Goal: Task Accomplishment & Management: Complete application form

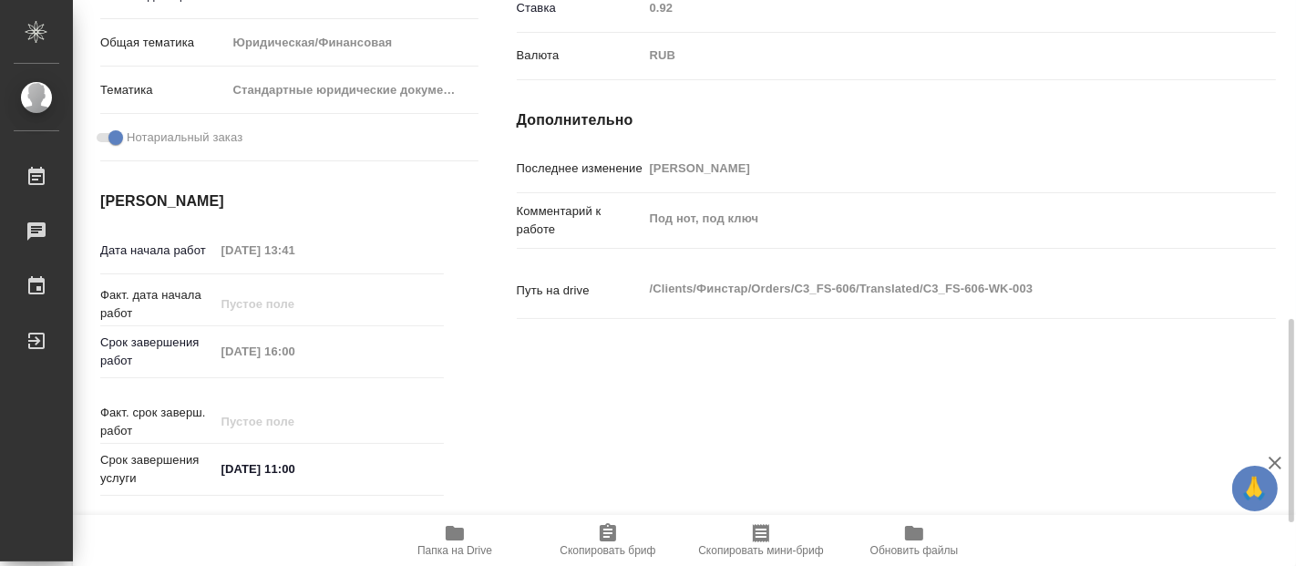
scroll to position [708, 0]
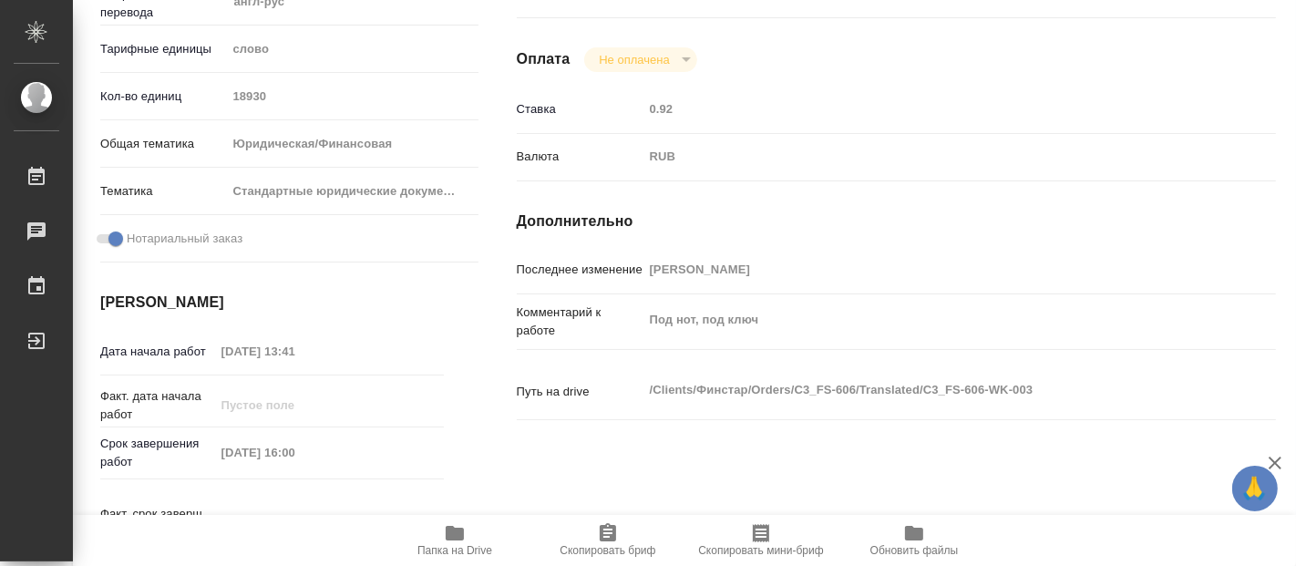
scroll to position [0, 0]
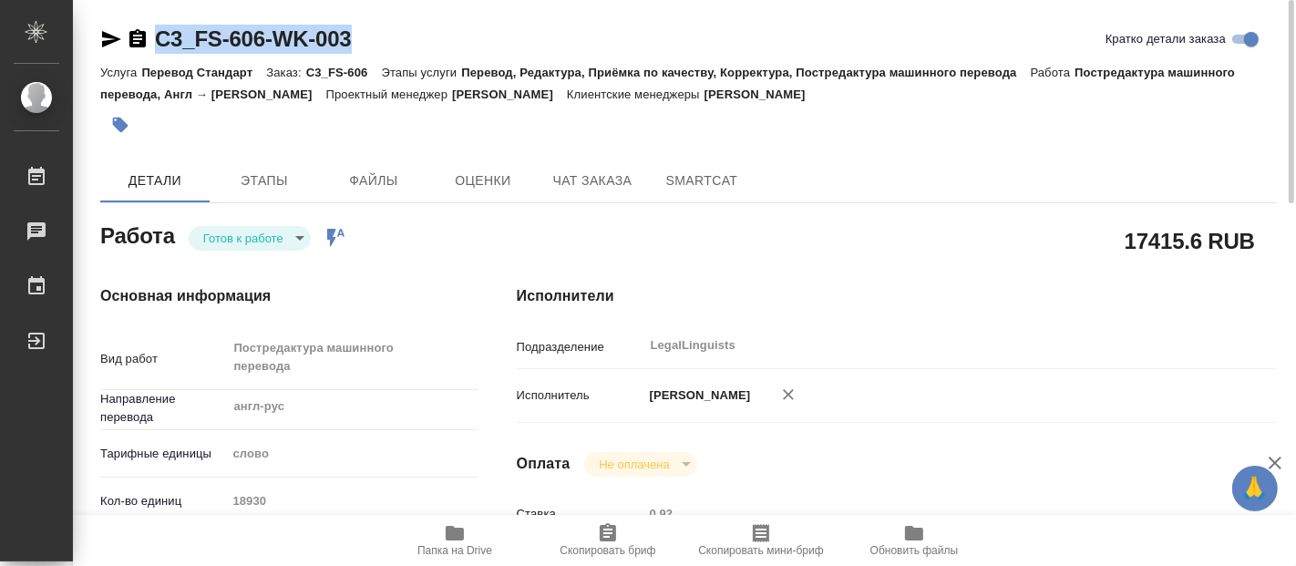
drag, startPoint x: 360, startPoint y: 44, endPoint x: 150, endPoint y: 53, distance: 210.8
click at [150, 53] on div "C3_FS-606-WK-003 [PERSON_NAME] детали заказа" at bounding box center [688, 39] width 1176 height 29
copy link "C3_FS-606-WK-003"
click at [798, 398] on icon "button" at bounding box center [789, 395] width 18 height 18
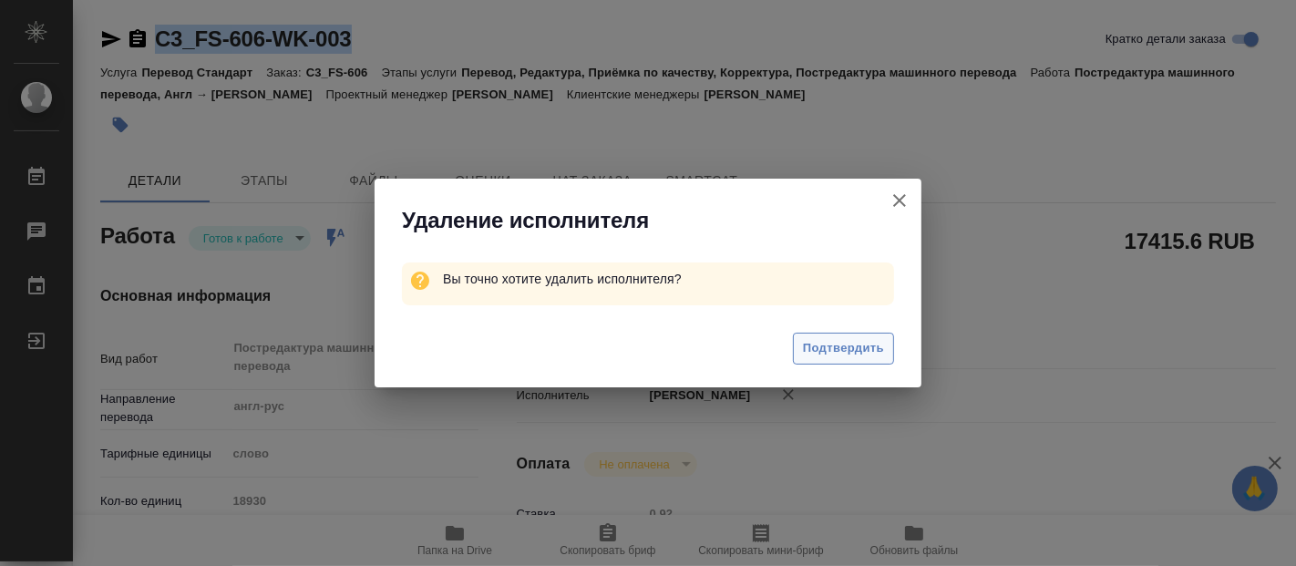
click at [829, 350] on span "Подтвердить" at bounding box center [843, 348] width 81 height 21
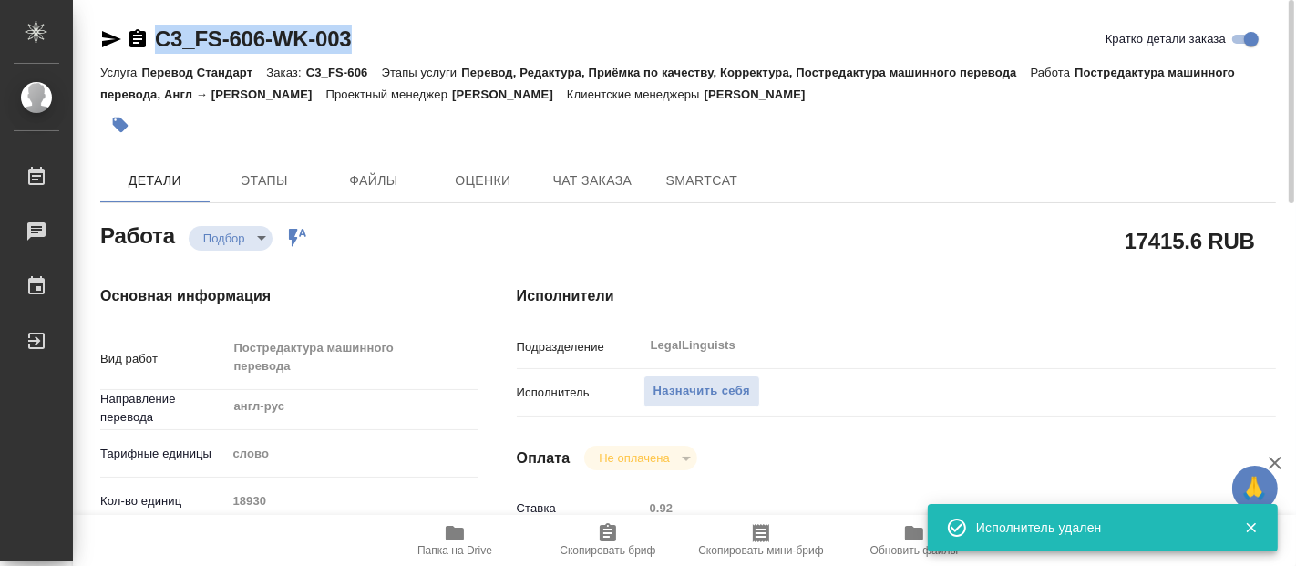
type textarea "x"
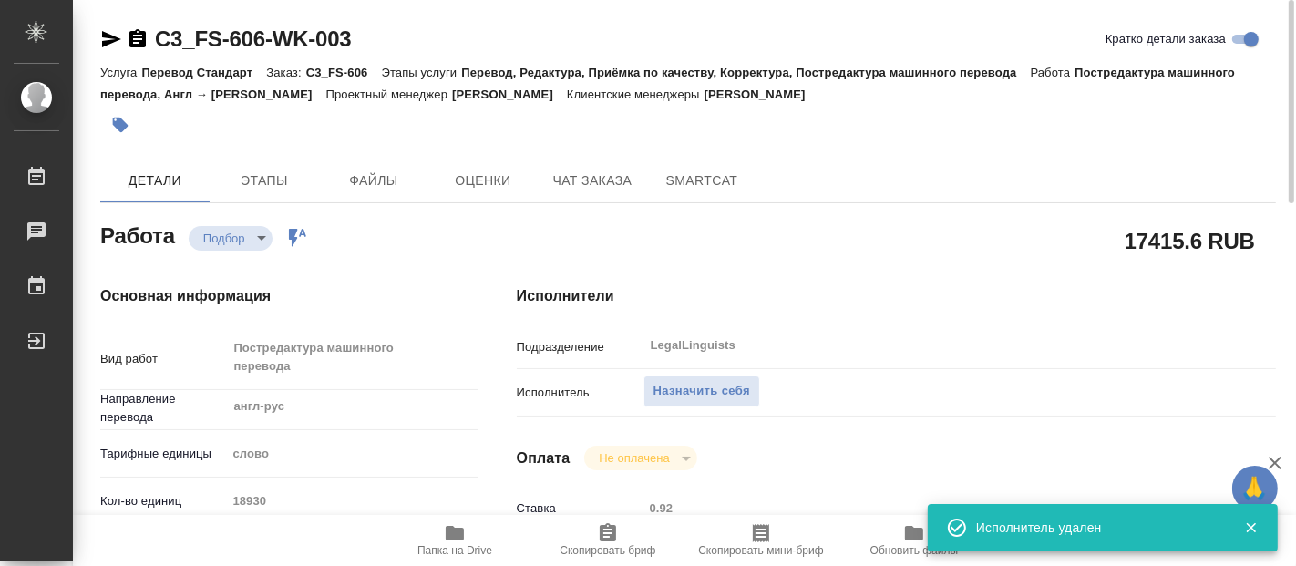
type textarea "x"
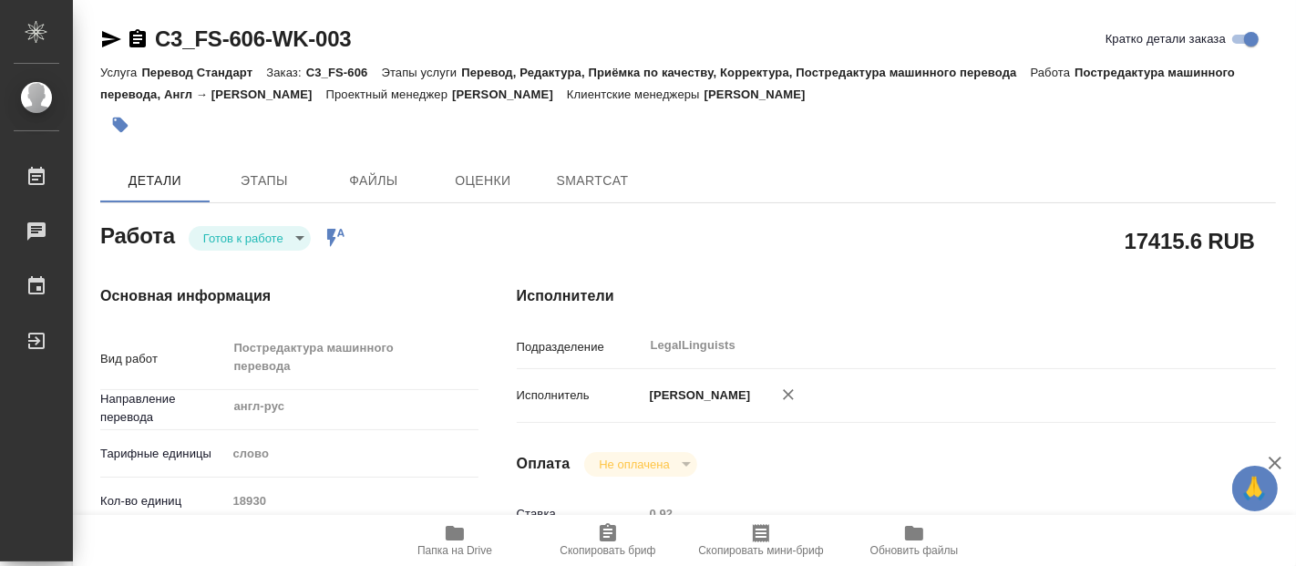
type textarea "x"
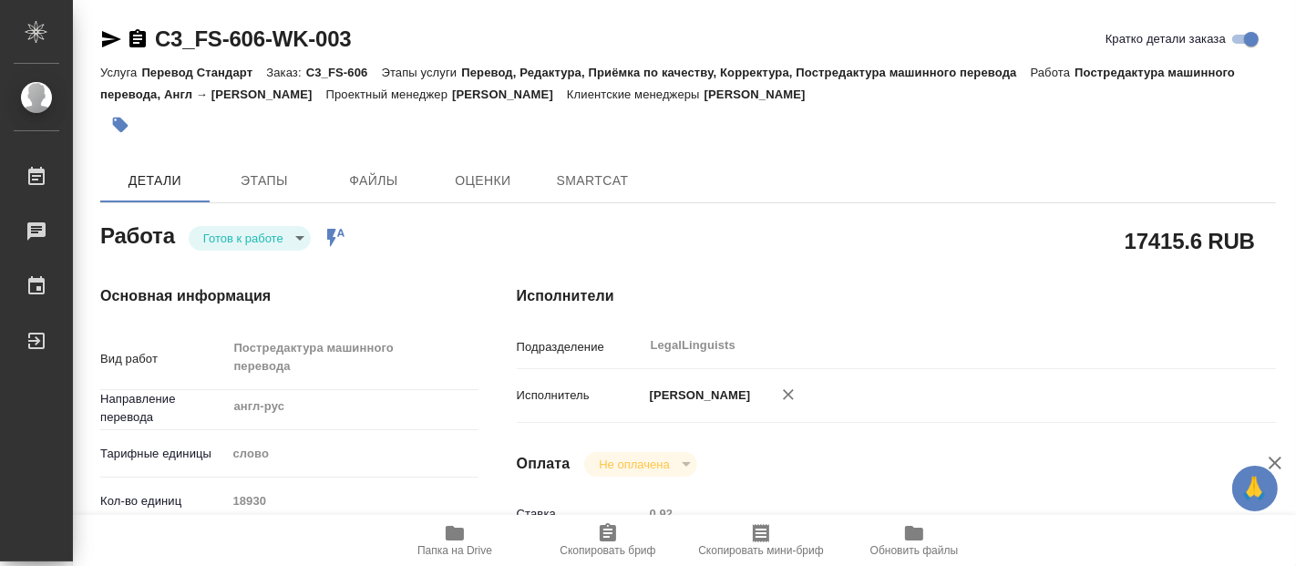
type textarea "x"
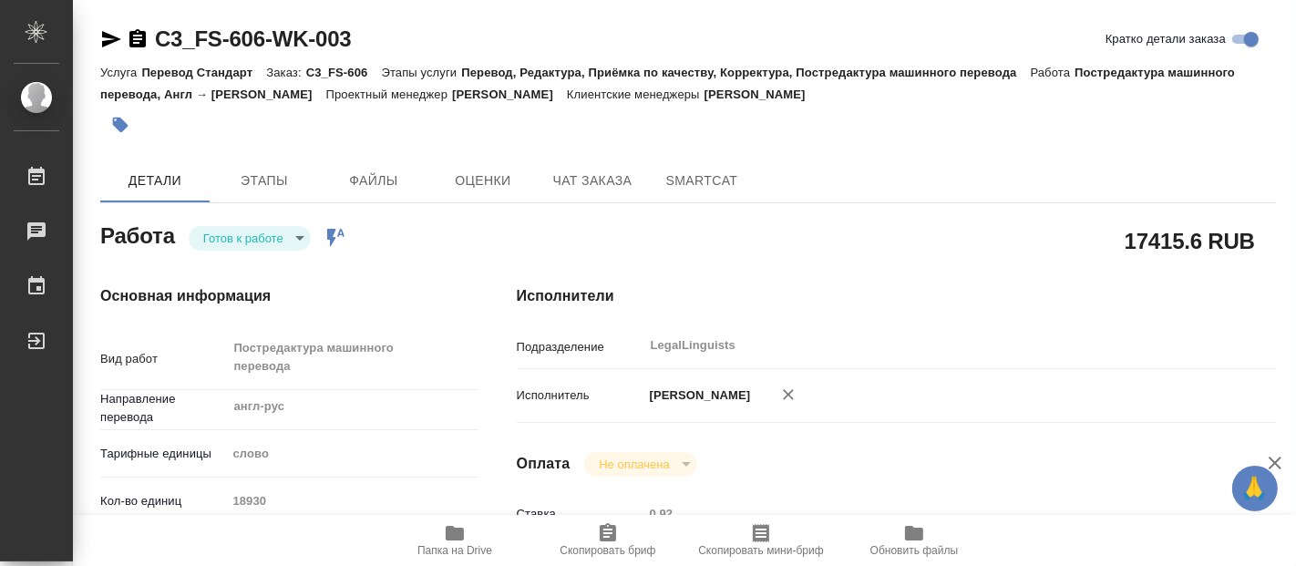
type textarea "x"
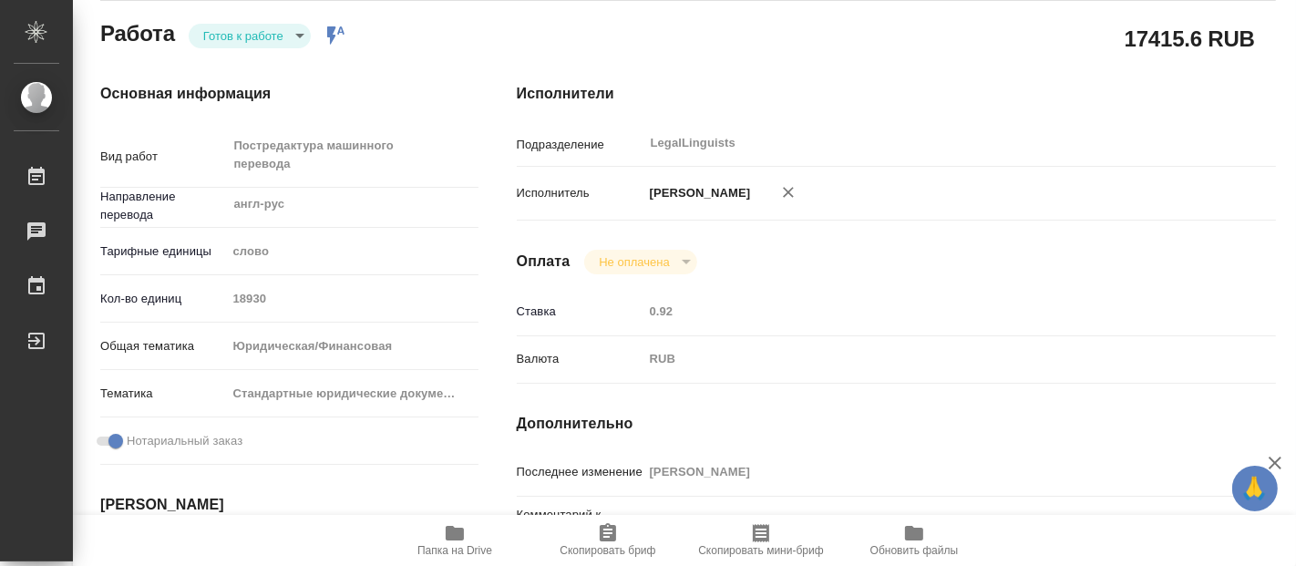
type textarea "x"
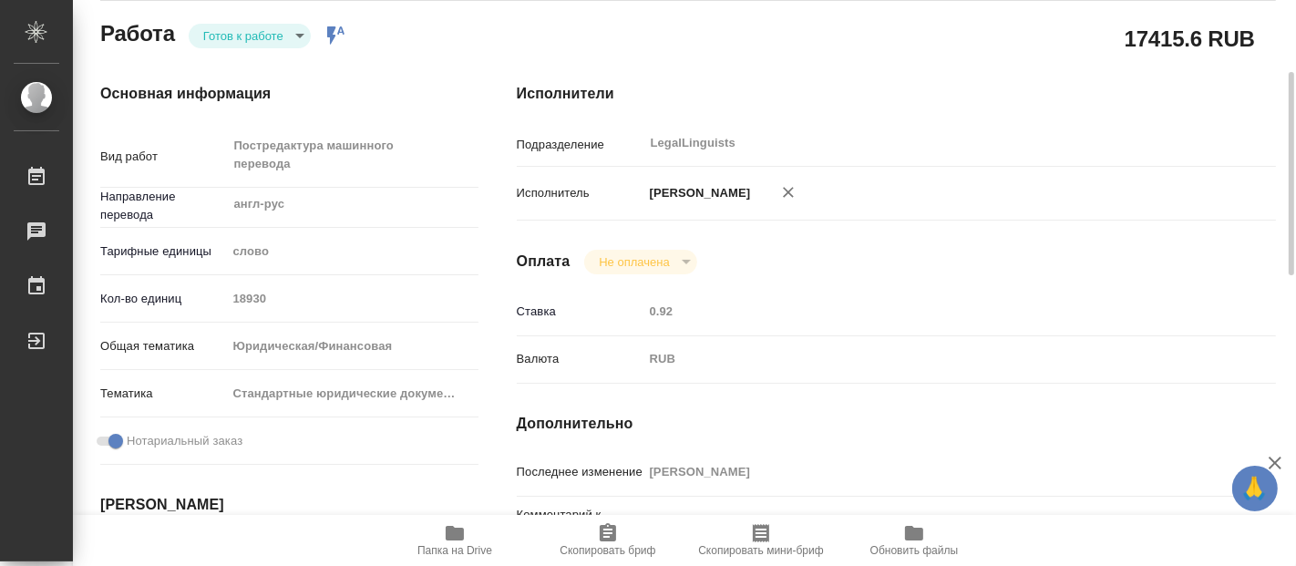
type textarea "x"
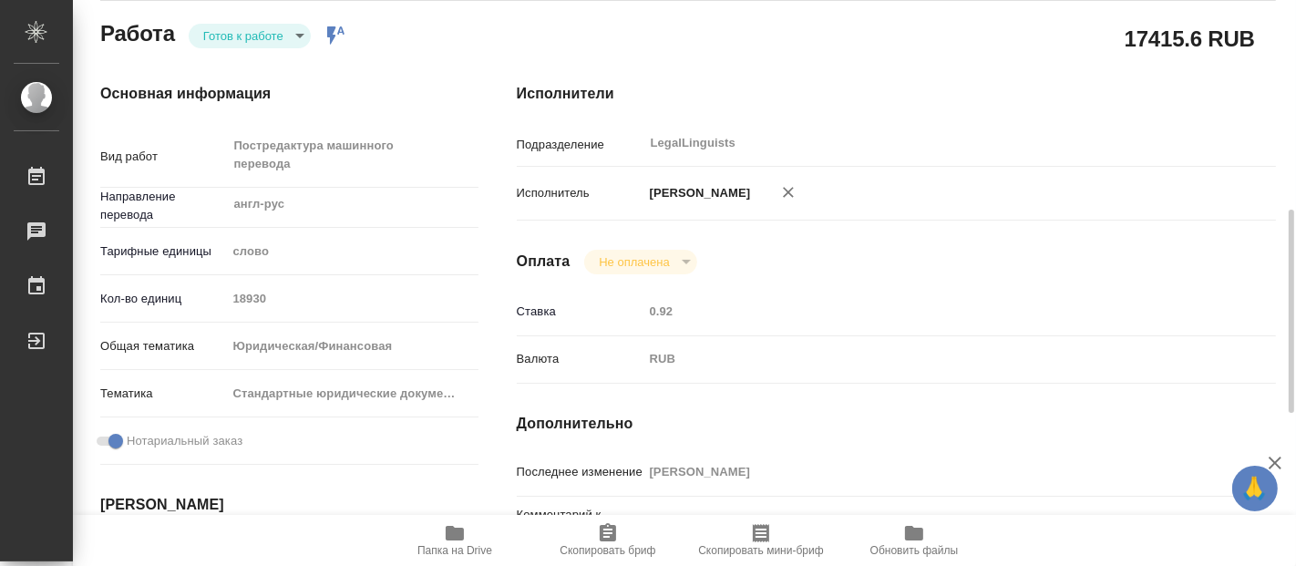
scroll to position [304, 0]
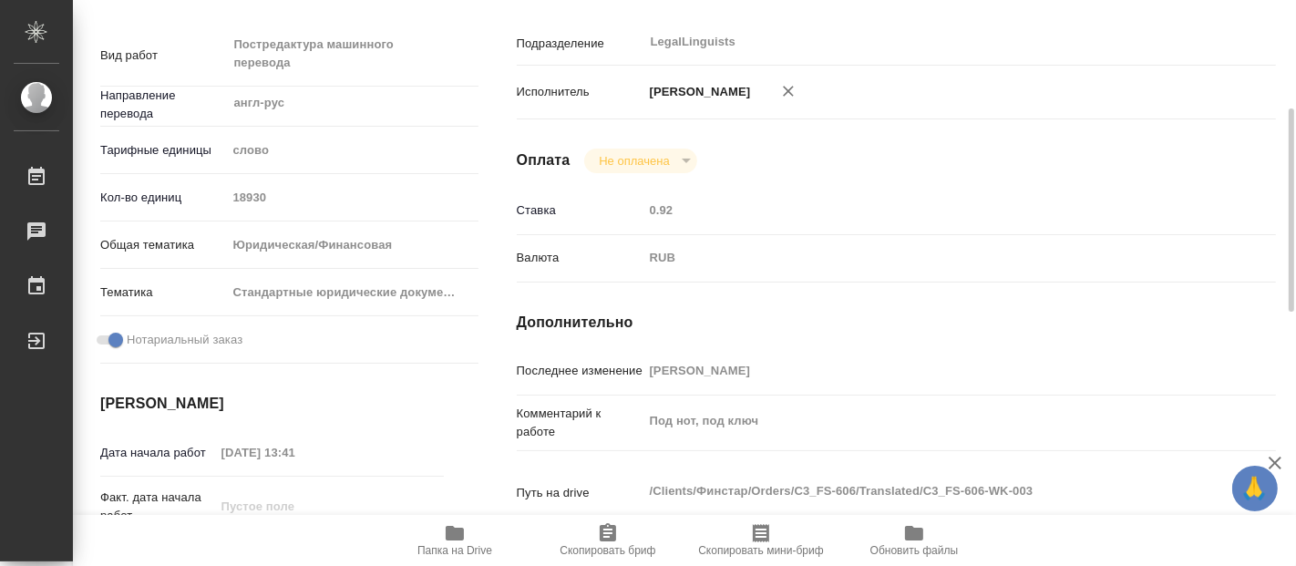
type textarea "x"
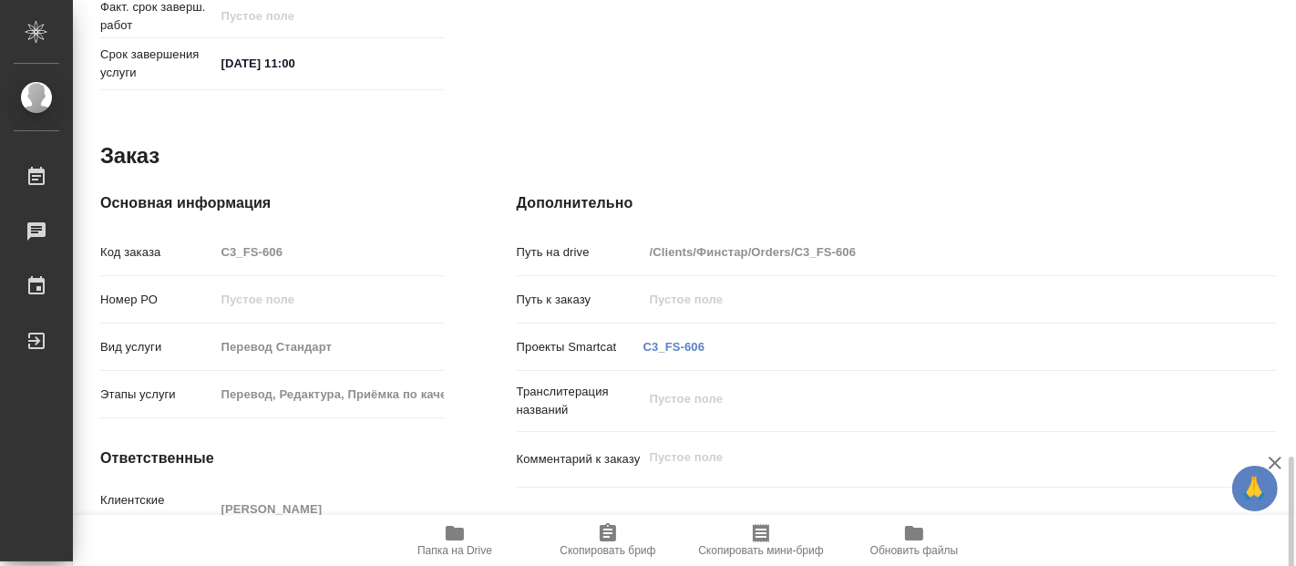
scroll to position [1007, 0]
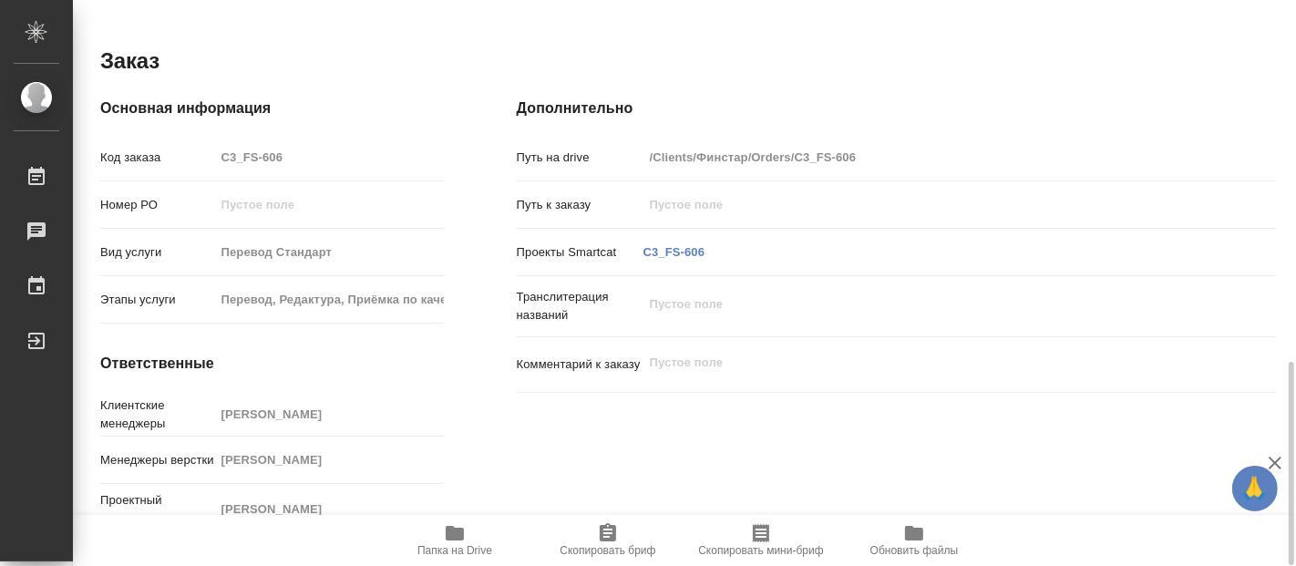
click at [474, 540] on span "Папка на Drive" at bounding box center [454, 539] width 131 height 35
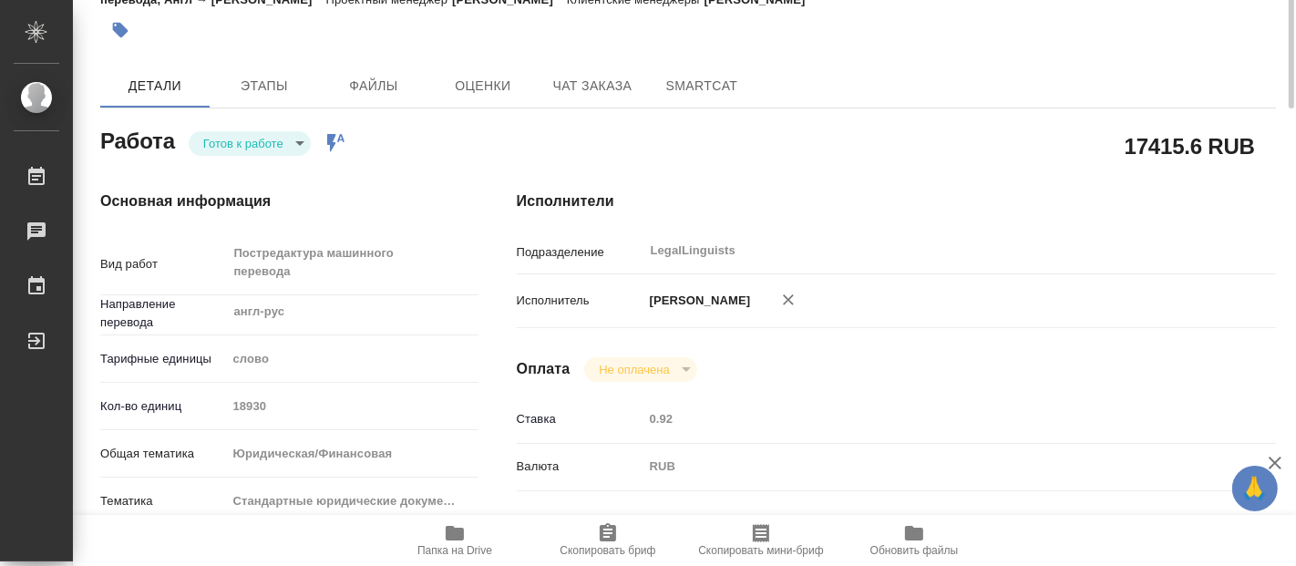
scroll to position [0, 0]
